Goal: Obtain resource: Obtain resource

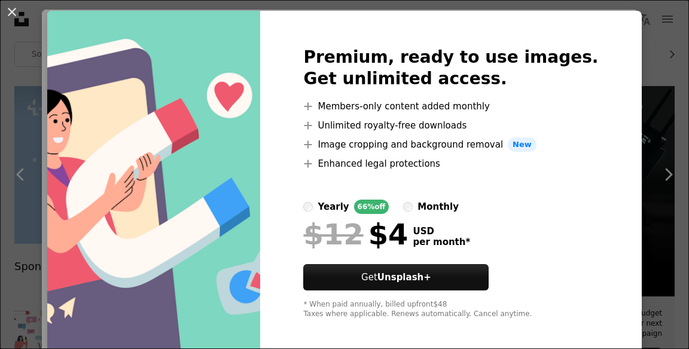
scroll to position [34, 0]
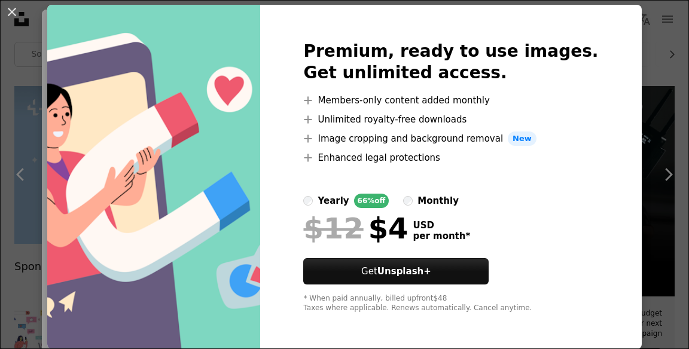
click at [660, 123] on div "An X shape Premium, ready to use images. Get unlimited access. A plus sign Memb…" at bounding box center [344, 174] width 689 height 349
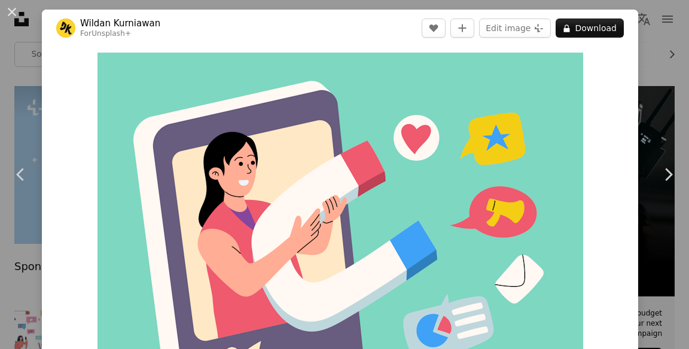
click at [651, 123] on link "Chevron right" at bounding box center [668, 174] width 42 height 115
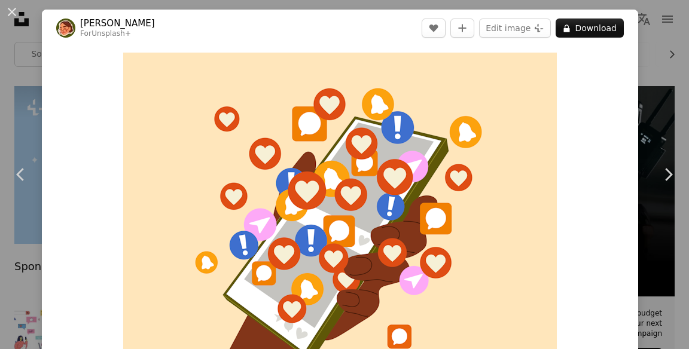
click at [669, 111] on div "An X shape Chevron left Chevron right [PERSON_NAME] For Unsplash+ A heart A plu…" at bounding box center [344, 174] width 689 height 349
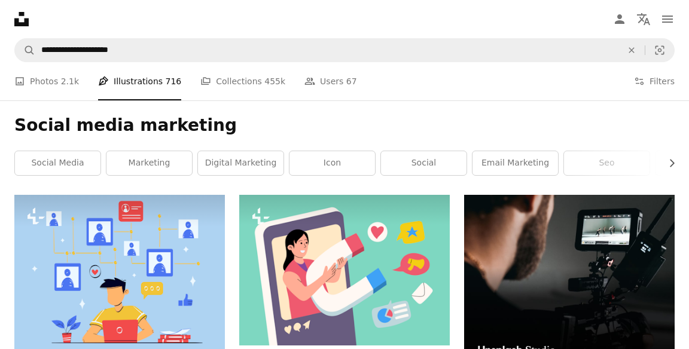
click at [52, 83] on link "A photo Photos 2.1k" at bounding box center [46, 81] width 65 height 38
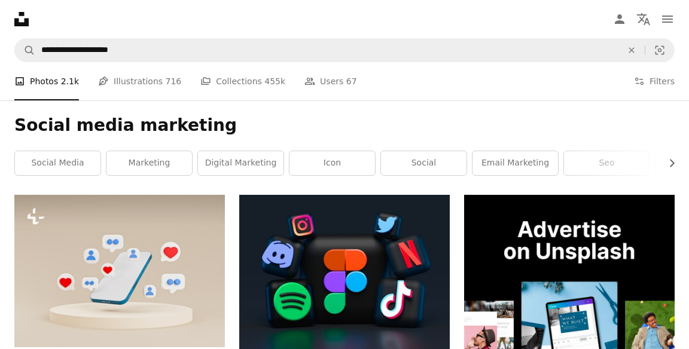
click at [111, 90] on link "Pen Tool Illustrations 716" at bounding box center [139, 81] width 83 height 38
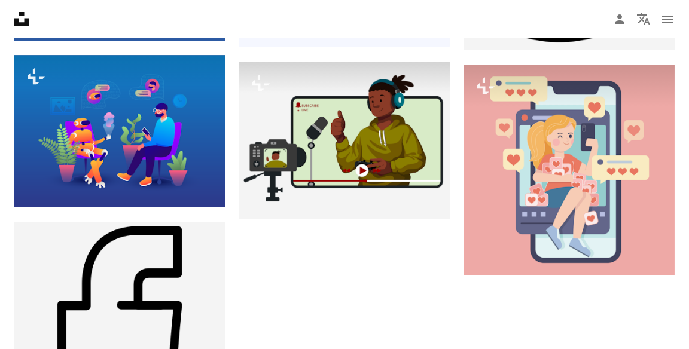
scroll to position [1381, 0]
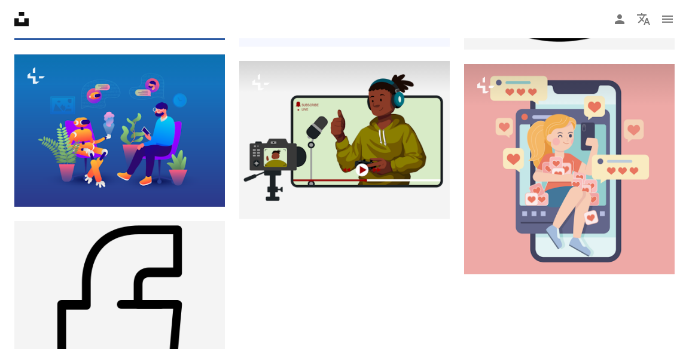
click at [637, 218] on img at bounding box center [569, 169] width 211 height 211
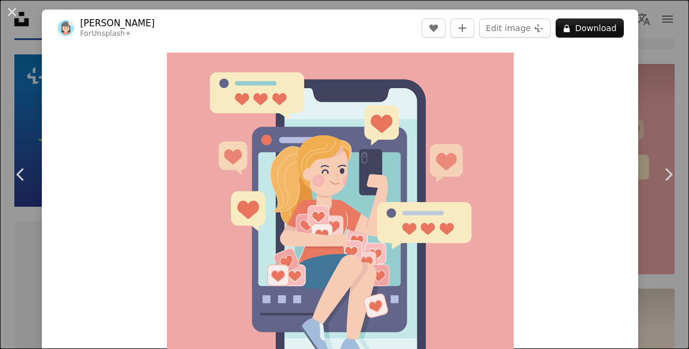
click at [669, 92] on div "An X shape Chevron left Chevron right [PERSON_NAME] For Unsplash+ A heart A plu…" at bounding box center [344, 174] width 689 height 349
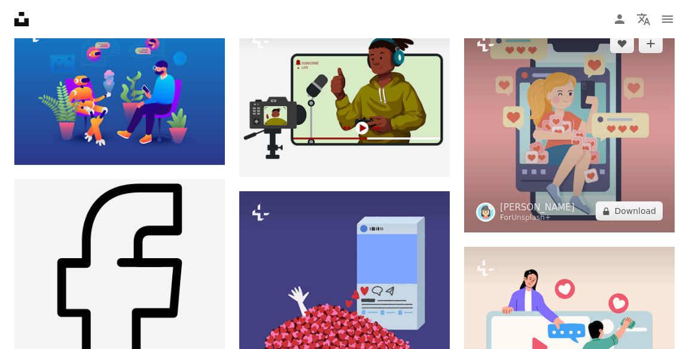
scroll to position [1439, 0]
